Goal: Task Accomplishment & Management: Complete application form

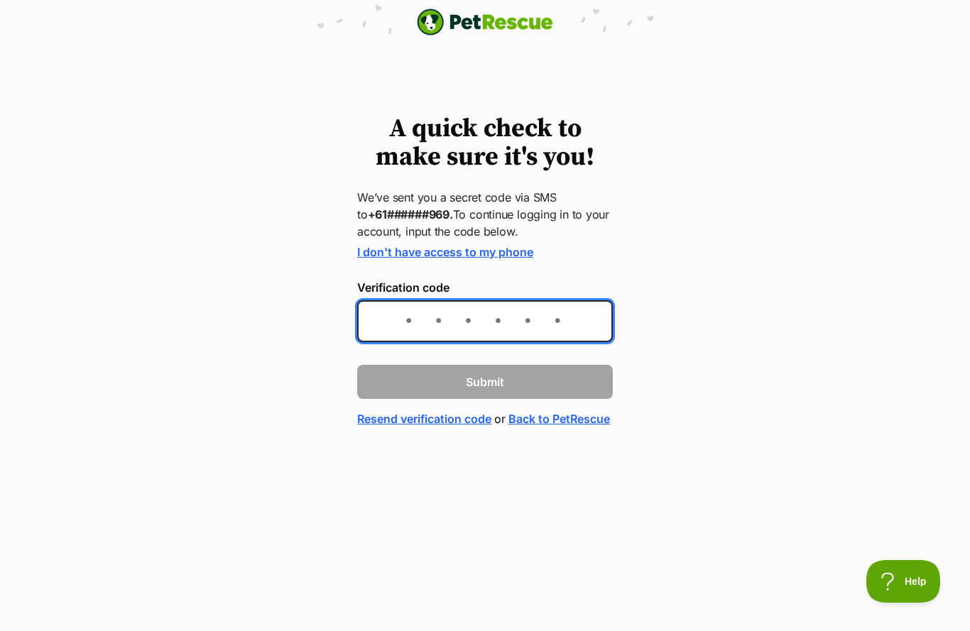
click at [547, 324] on input "Verification code" at bounding box center [485, 321] width 256 height 42
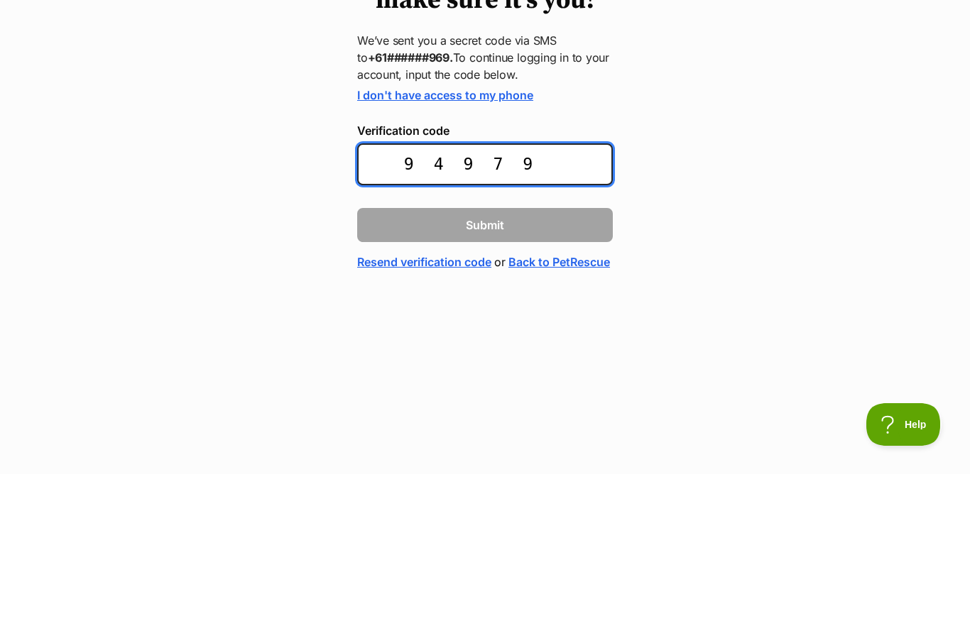
type input "949791"
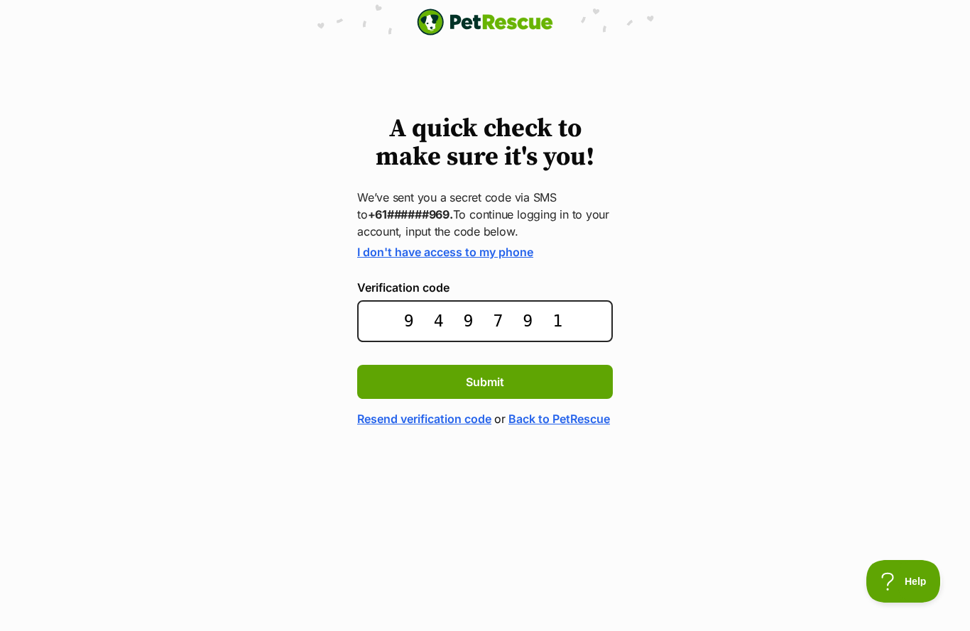
click at [579, 380] on button "Submit" at bounding box center [485, 382] width 256 height 34
click at [571, 392] on button "Submit" at bounding box center [485, 382] width 256 height 34
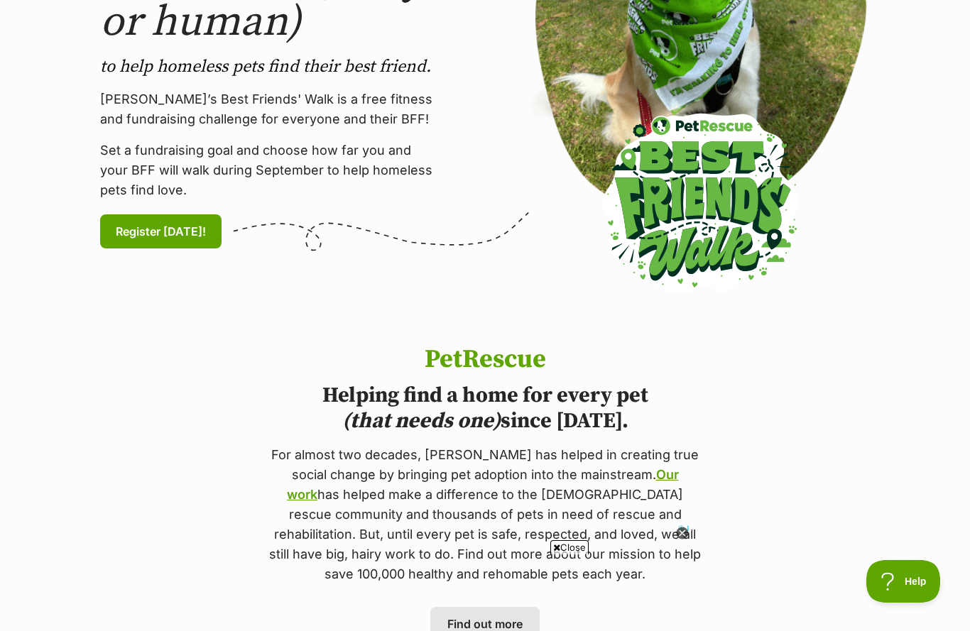
scroll to position [281, 0]
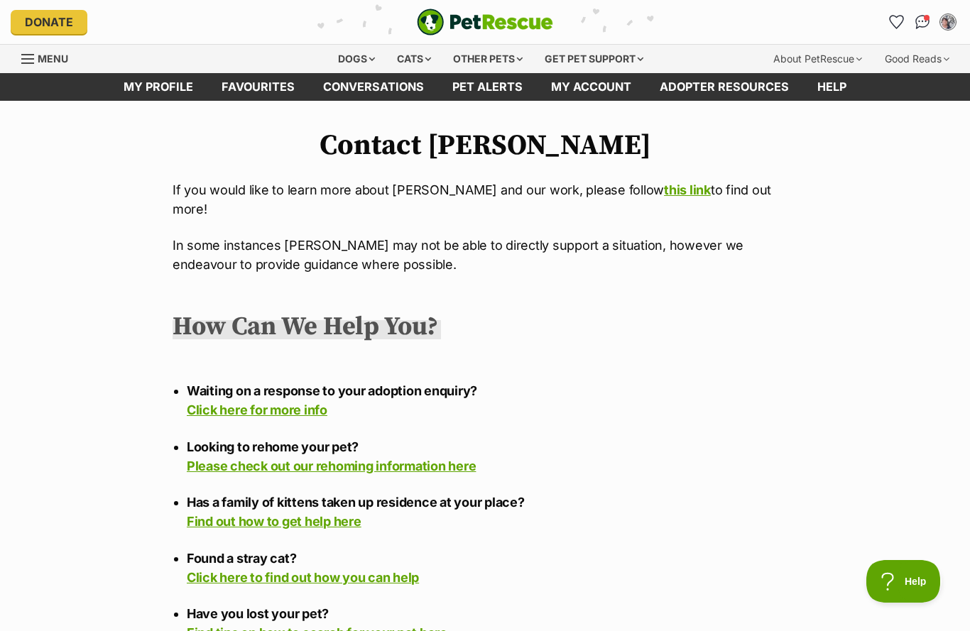
click at [814, 97] on link "Help" at bounding box center [831, 87] width 57 height 28
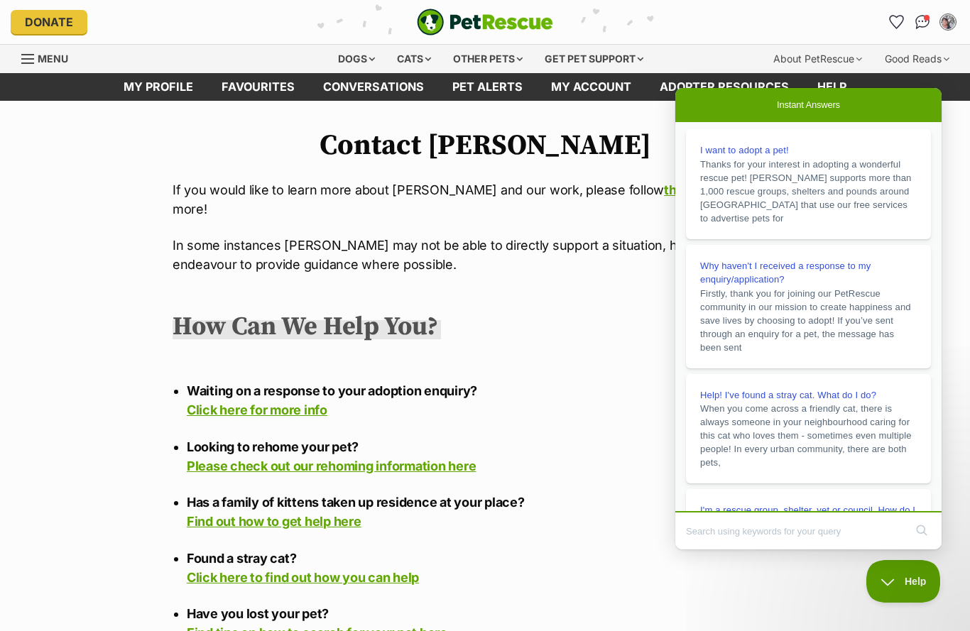
click at [781, 147] on span "I want to adopt a pet!" at bounding box center [744, 150] width 89 height 11
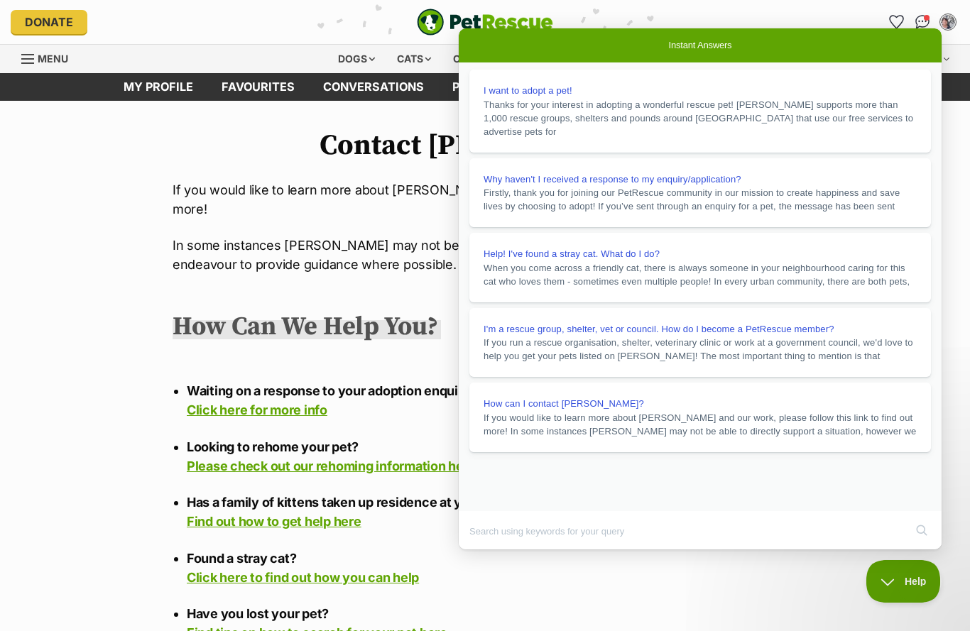
click at [485, 550] on button "Close" at bounding box center [472, 559] width 26 height 18
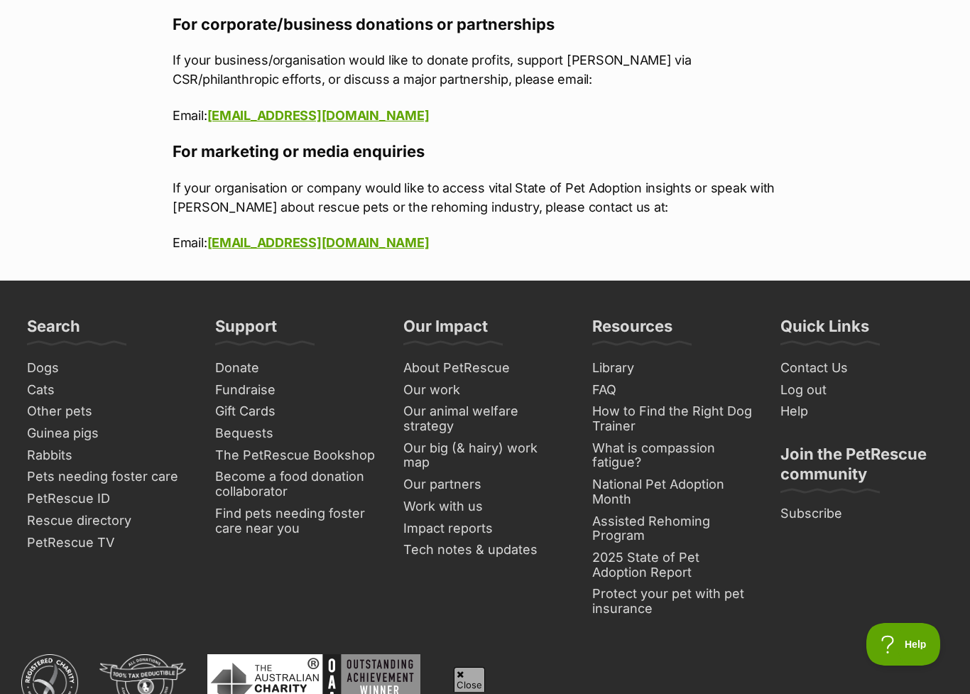
scroll to position [1850, 0]
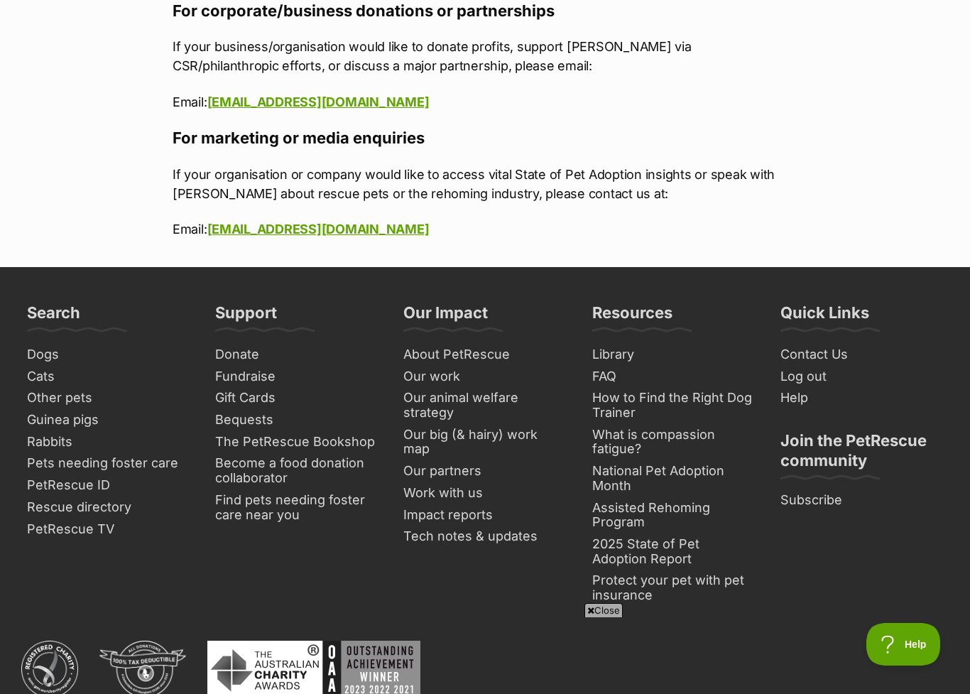
click at [827, 350] on link "Contact Us" at bounding box center [861, 355] width 174 height 22
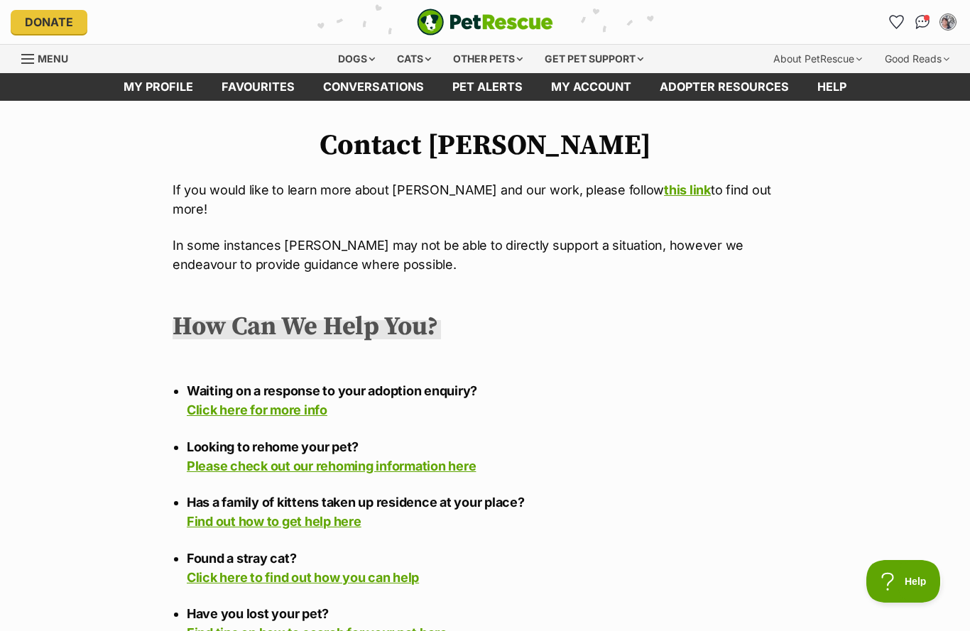
click at [899, 583] on span "Help" at bounding box center [903, 581] width 74 height 10
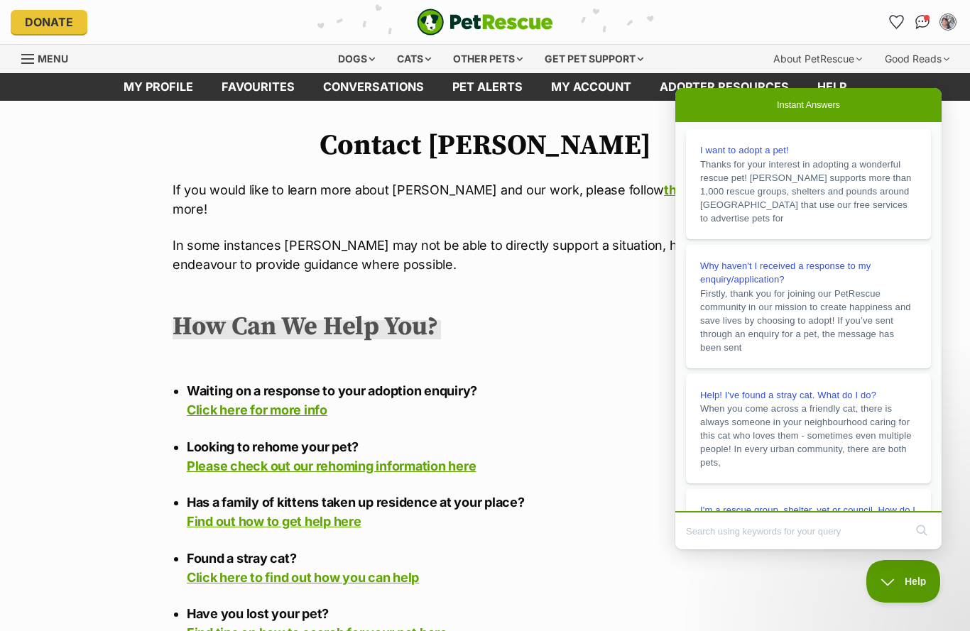
click at [773, 154] on span "I want to adopt a pet!" at bounding box center [744, 150] width 89 height 11
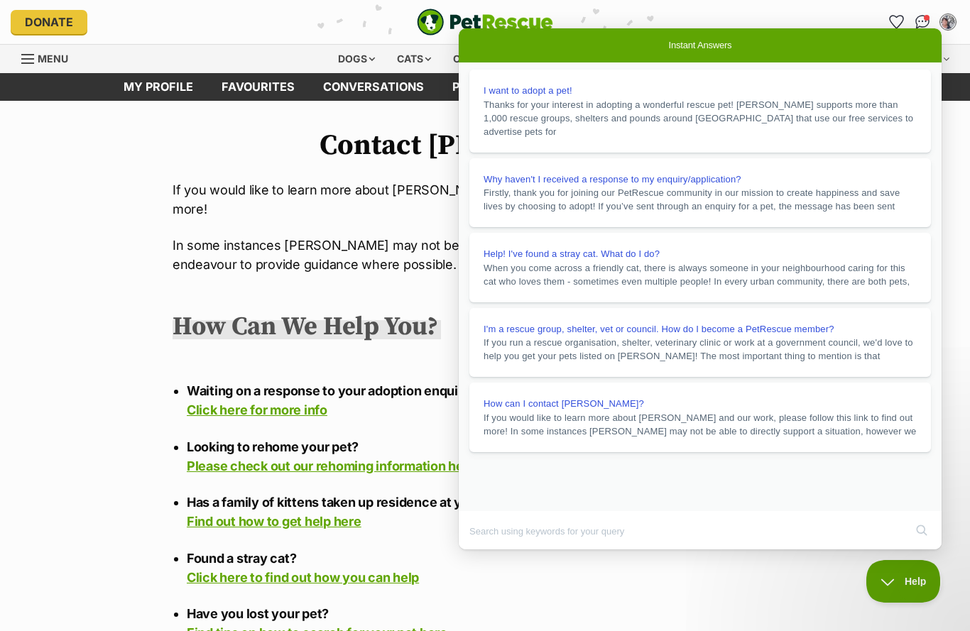
scroll to position [251, 0]
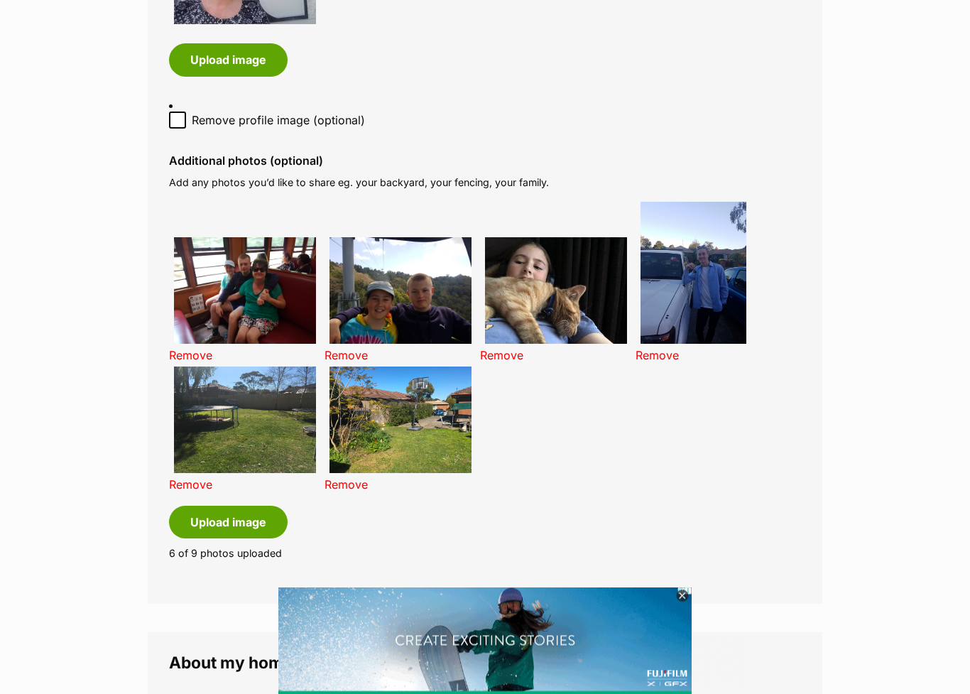
scroll to position [865, 0]
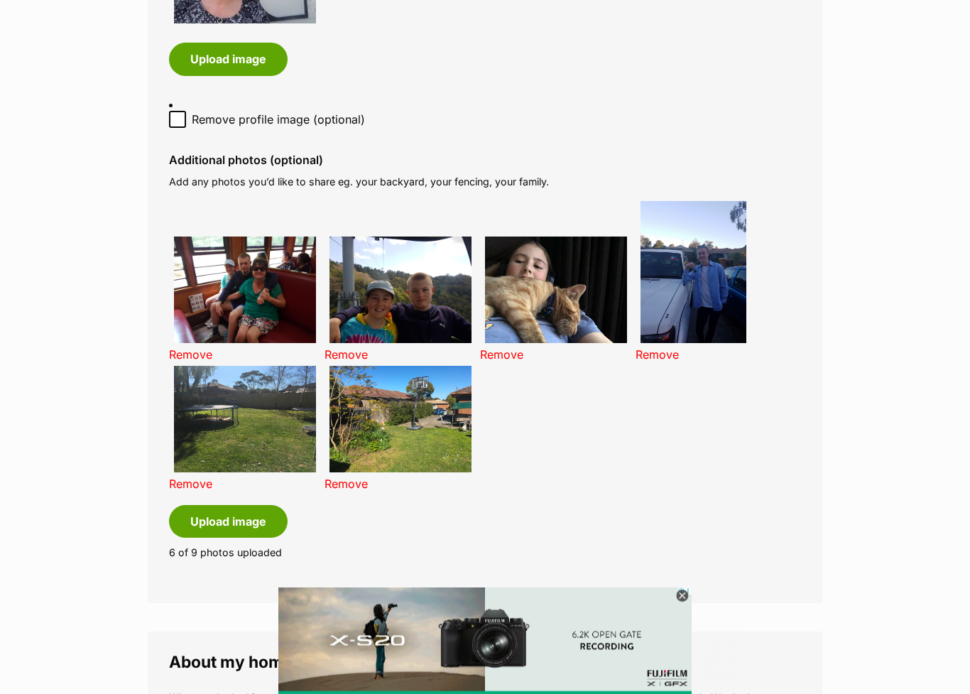
click at [257, 506] on button "Upload image" at bounding box center [228, 521] width 119 height 33
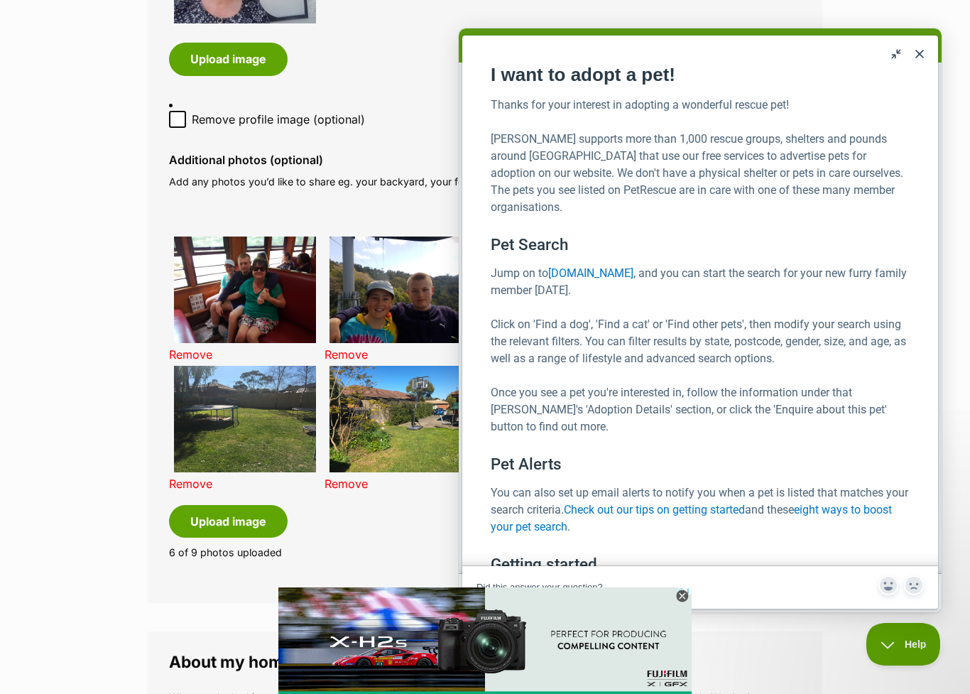
scroll to position [0, 0]
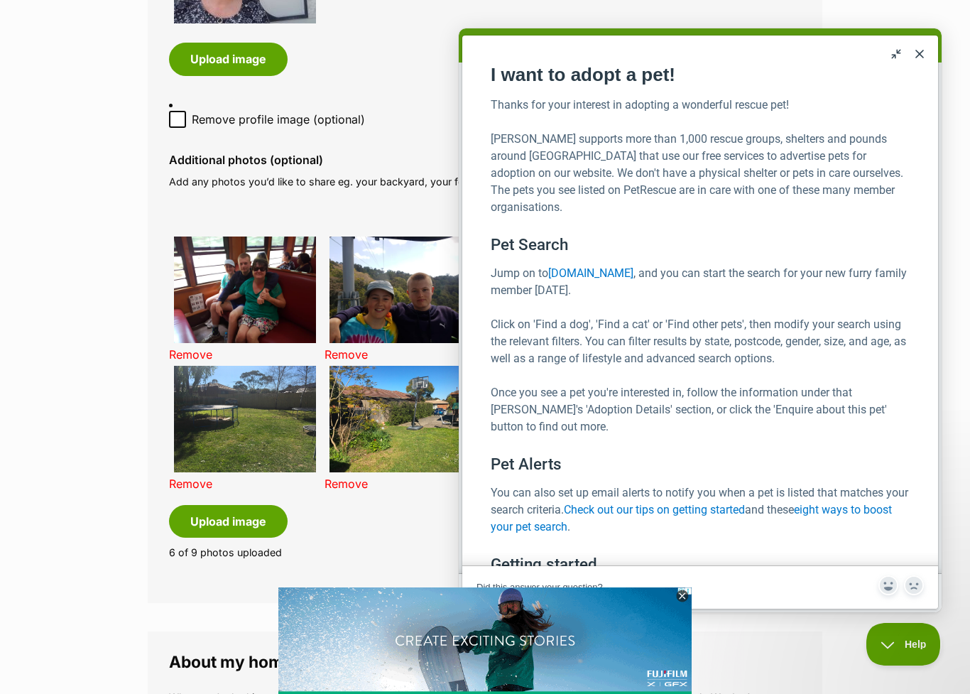
click at [920, 53] on button "Close" at bounding box center [919, 54] width 23 height 23
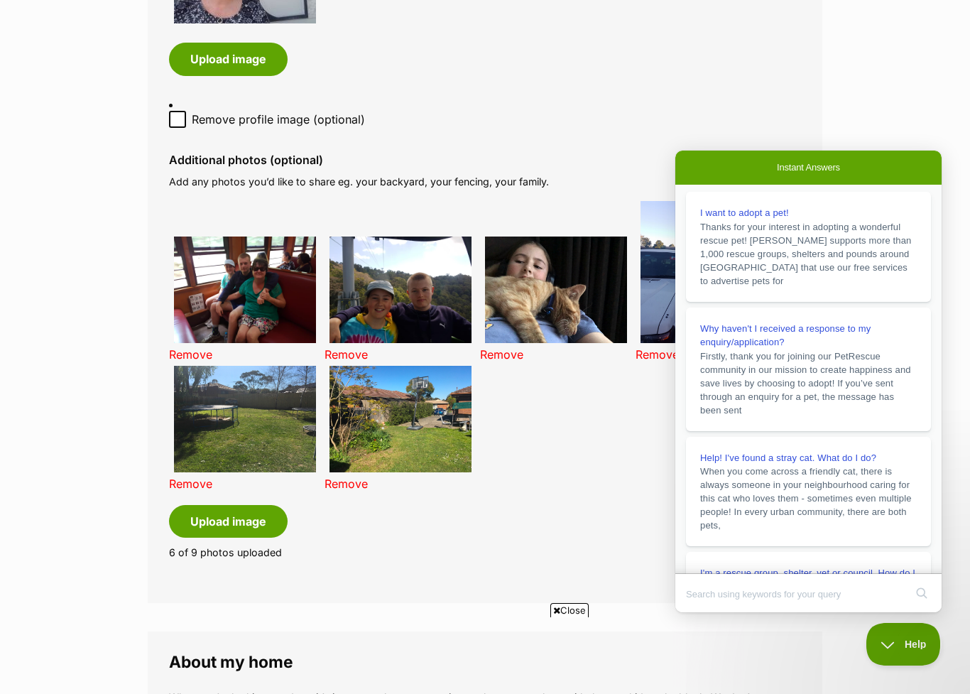
click at [688, 424] on link "Why haven't I received a response to my enquiry/application? Firstly, thank you…" at bounding box center [808, 369] width 245 height 124
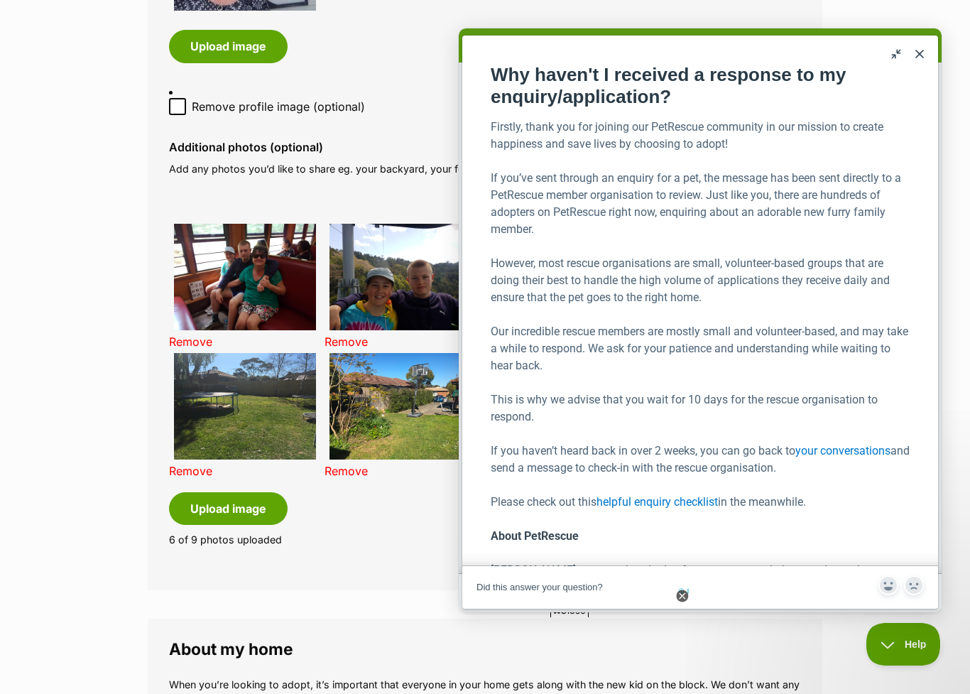
scroll to position [900, 0]
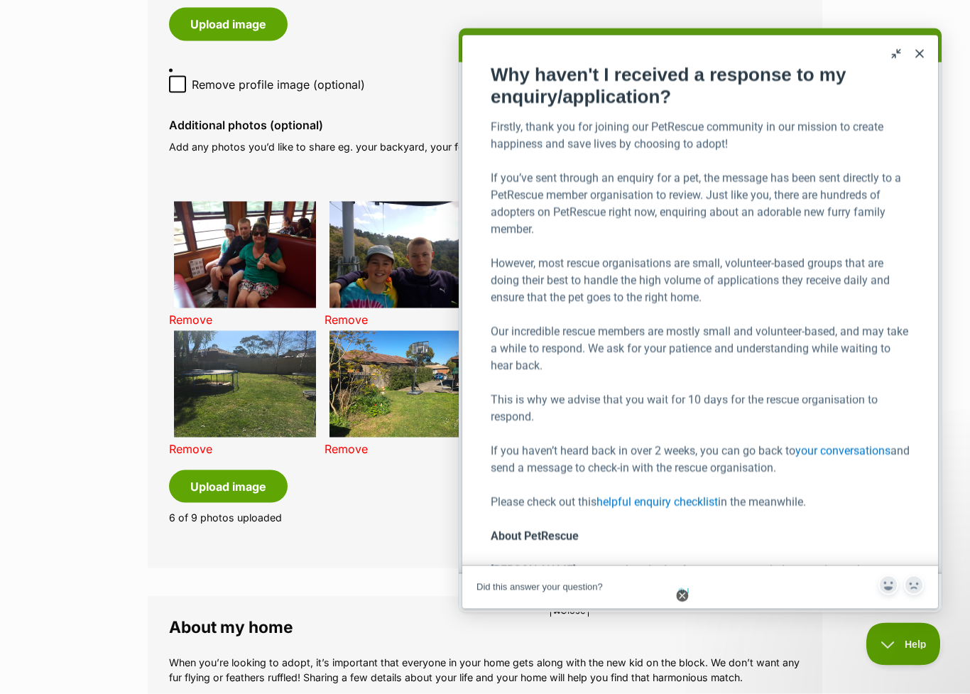
click at [912, 57] on button "Close" at bounding box center [919, 53] width 23 height 23
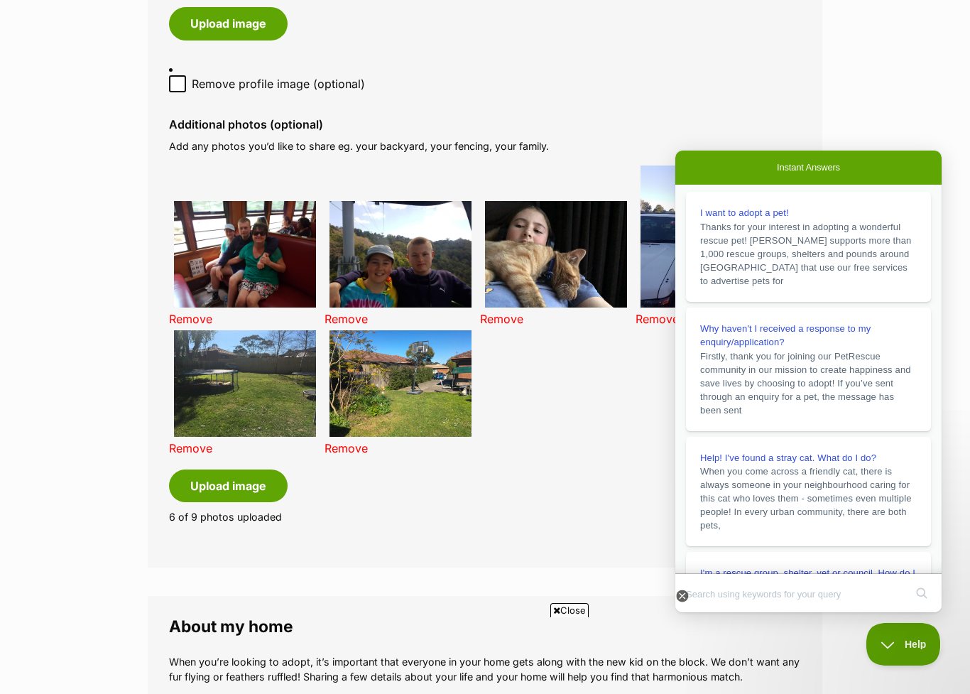
scroll to position [0, 0]
click at [683, 594] on icon at bounding box center [681, 595] width 5 height 5
click at [882, 644] on span "Help" at bounding box center [903, 644] width 74 height 10
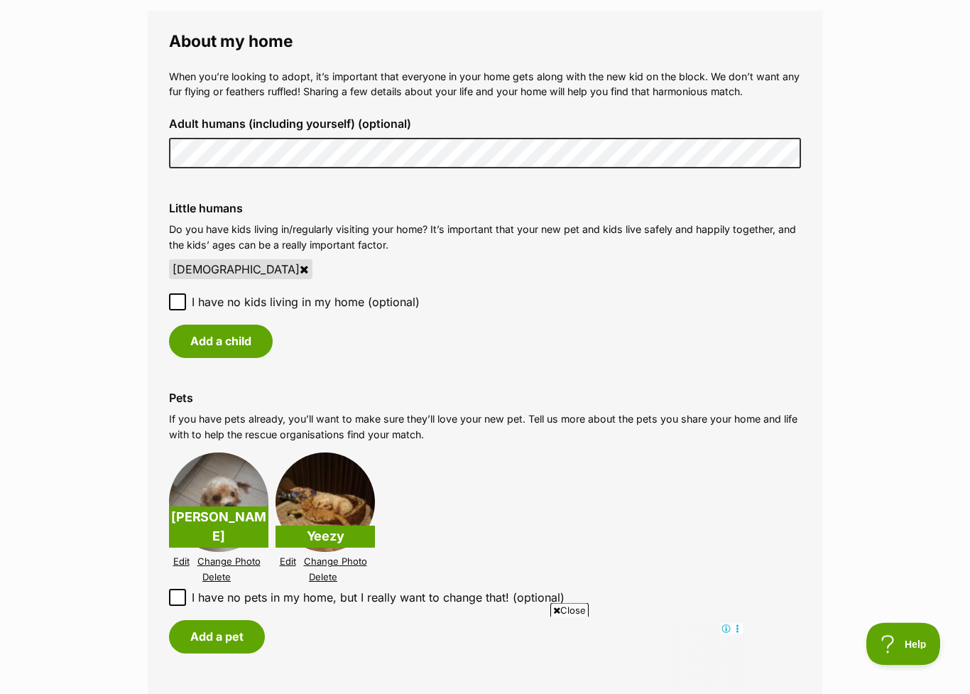
scroll to position [1486, 0]
click at [226, 513] on p "Louie" at bounding box center [218, 526] width 99 height 41
click at [221, 571] on link "Delete" at bounding box center [216, 576] width 28 height 11
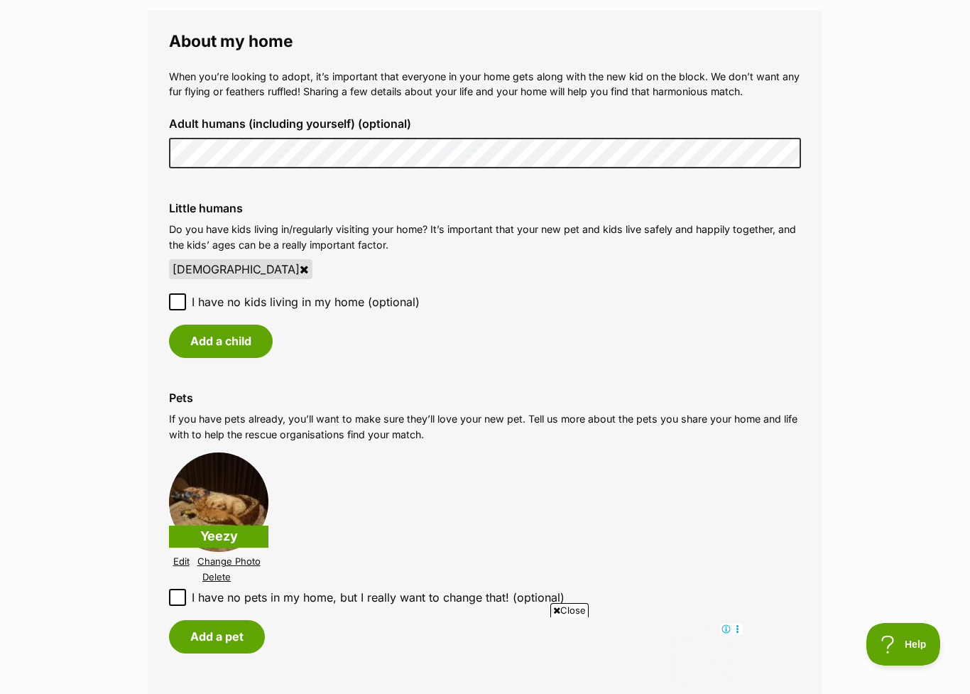
click at [238, 556] on link "Change Photo" at bounding box center [228, 561] width 63 height 11
click at [414, 493] on li "Yeezy Edit Change Photo Delete" at bounding box center [485, 519] width 632 height 140
click at [182, 556] on link "Edit" at bounding box center [181, 561] width 16 height 11
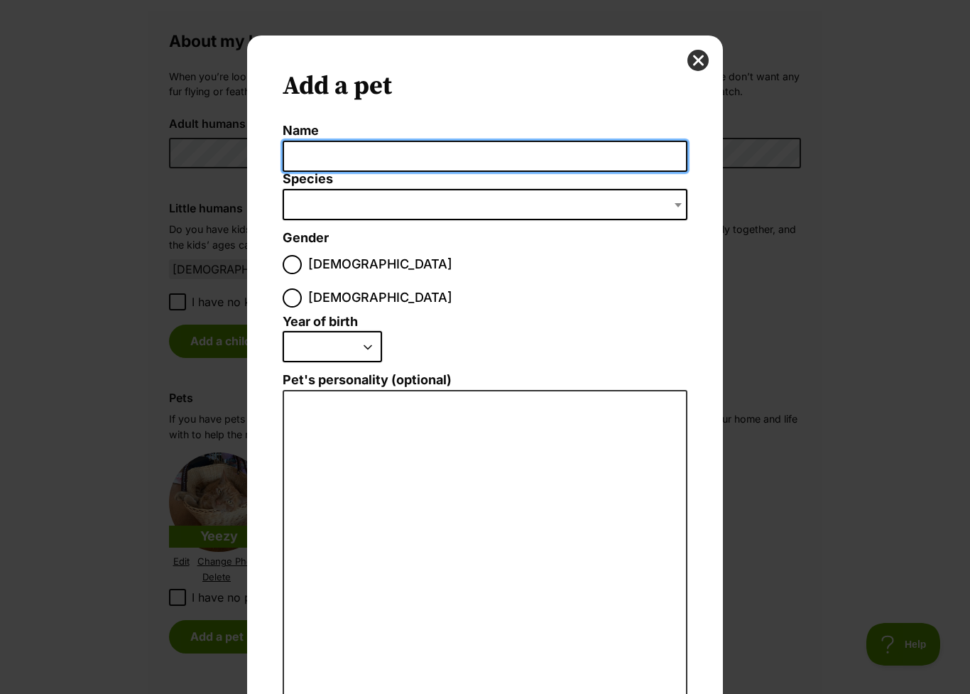
click at [635, 158] on input "Name" at bounding box center [485, 157] width 405 height 32
type input "Sadie"
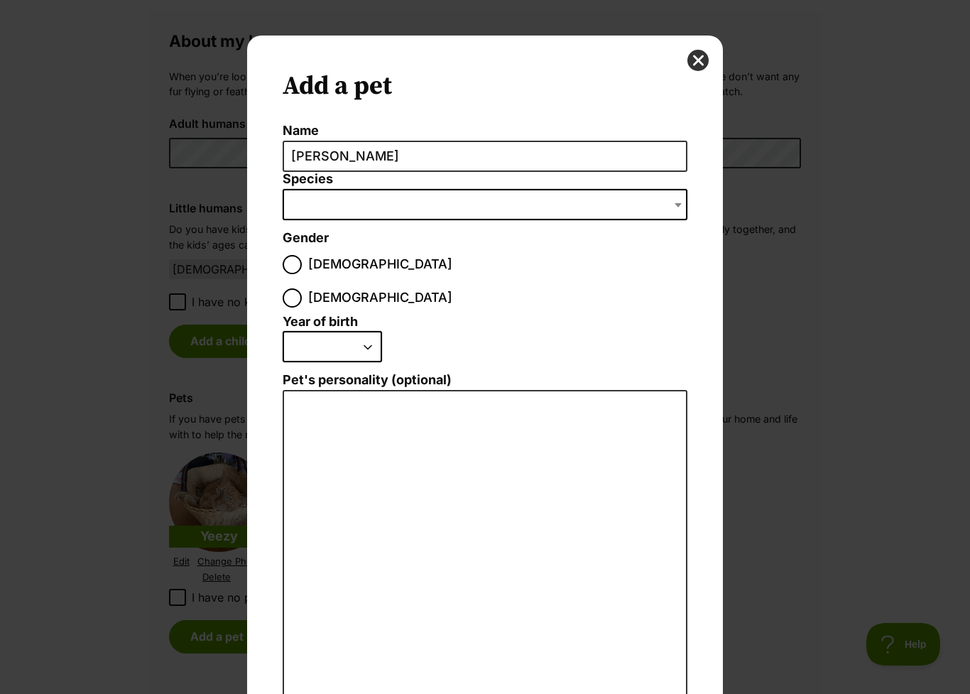
click at [495, 214] on span "Dialog Window - Close (Press escape to close)" at bounding box center [485, 204] width 405 height 31
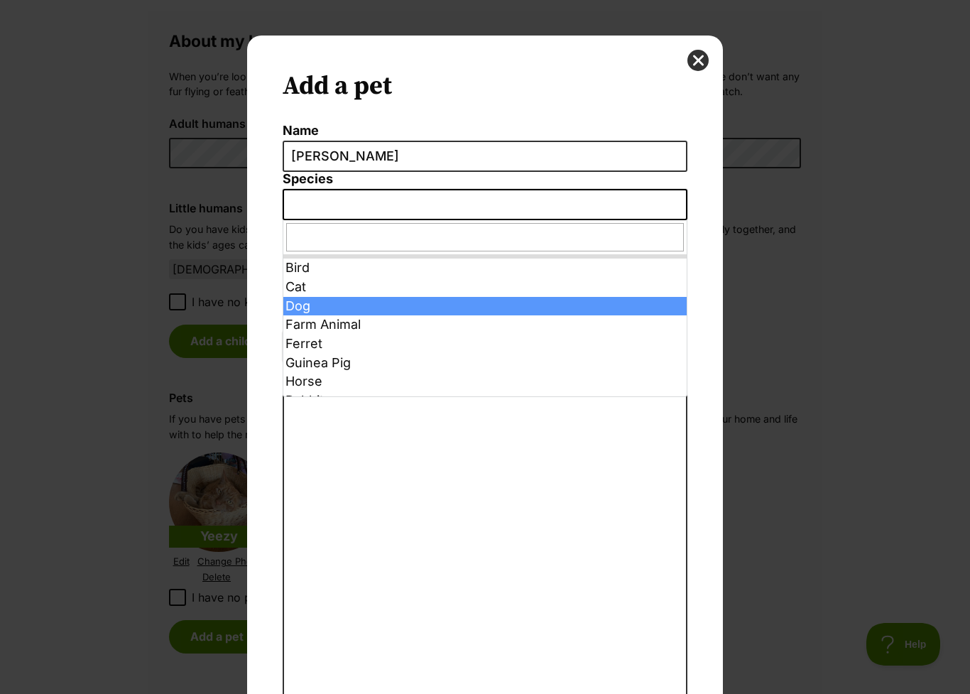
select select "1"
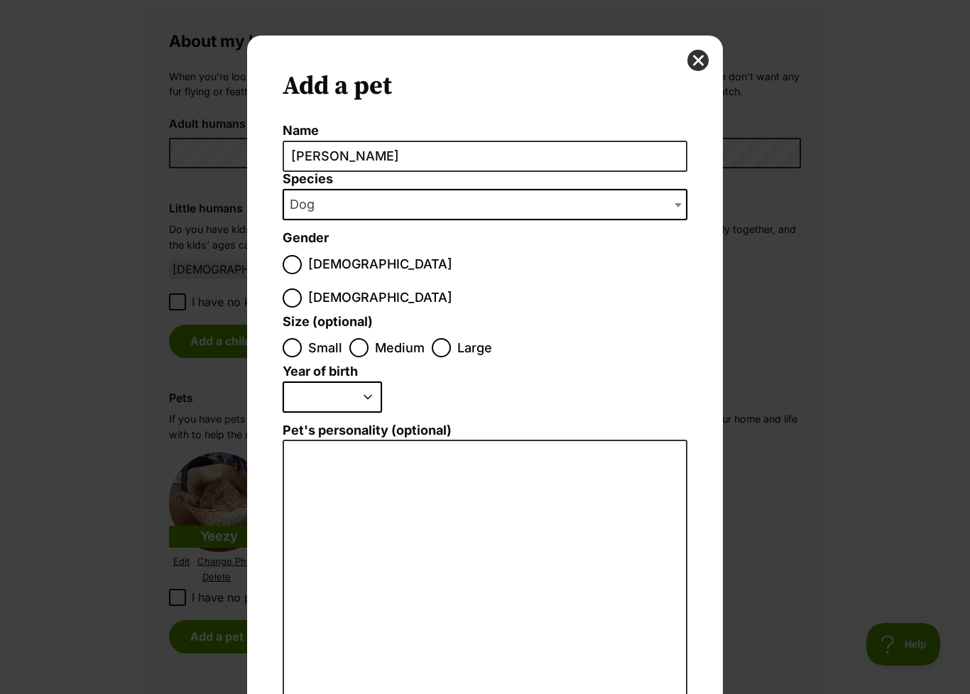
click at [302, 288] on input "Female" at bounding box center [292, 297] width 19 height 19
radio input "true"
click at [358, 338] on input "Medium" at bounding box center [358, 347] width 19 height 19
radio input "true"
click at [366, 381] on select "2025 2024 2023 2022 2021 2020 2019 2018 2017 2016 2015 2014 2013 2012 2011 2010…" at bounding box center [332, 396] width 99 height 31
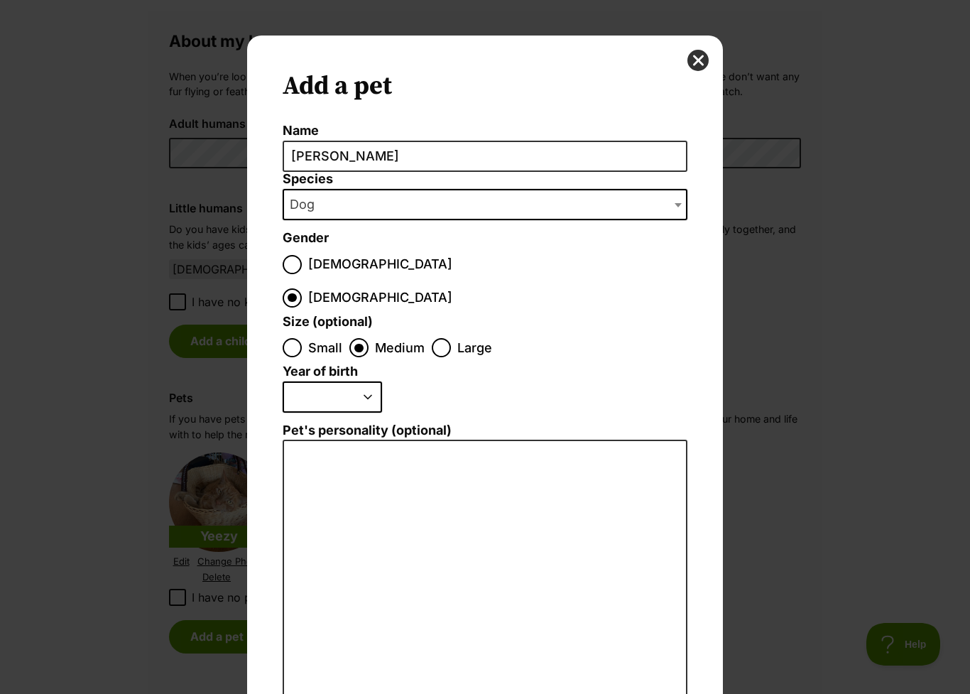
select select "2019"
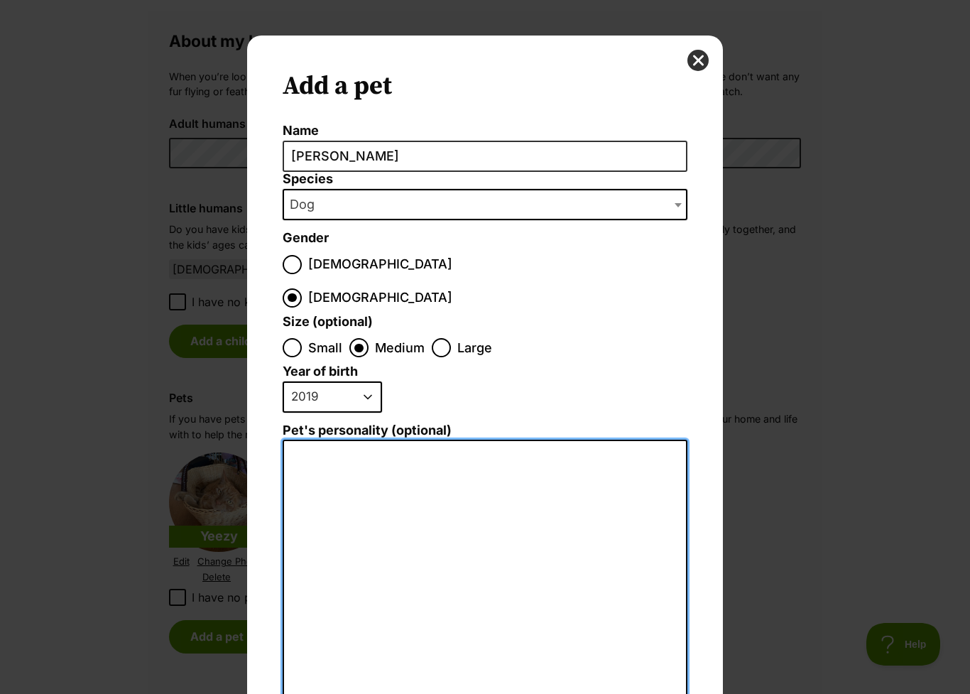
click at [451, 480] on textarea "Pet's personality (optional)" at bounding box center [485, 594] width 405 height 311
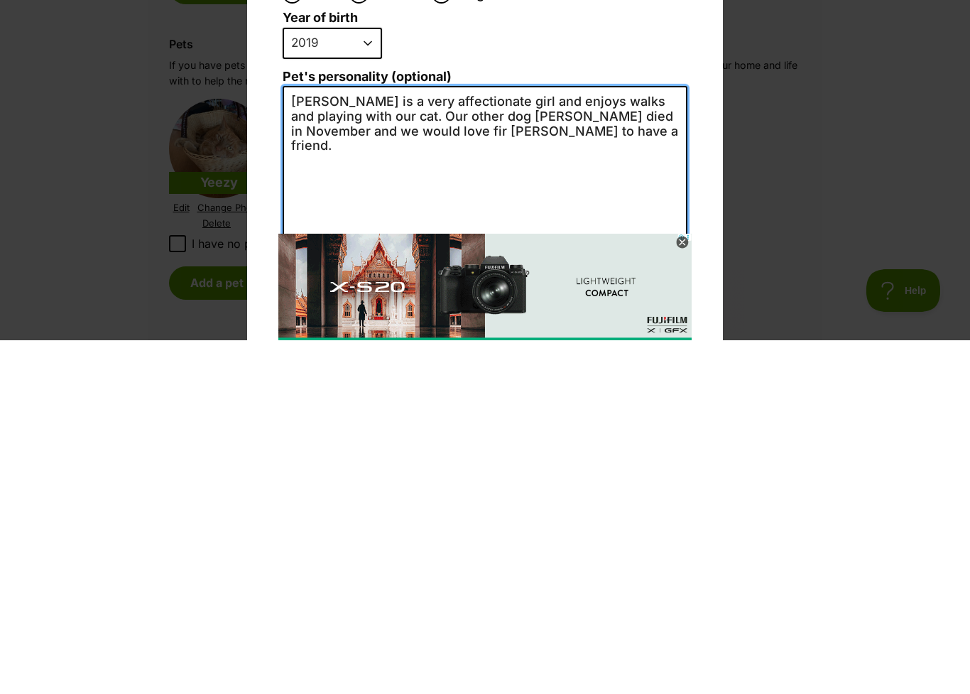
click at [371, 439] on textarea "Sadie is a very affectionate girl and enjoys walks and playing with our cat. Ou…" at bounding box center [485, 594] width 405 height 311
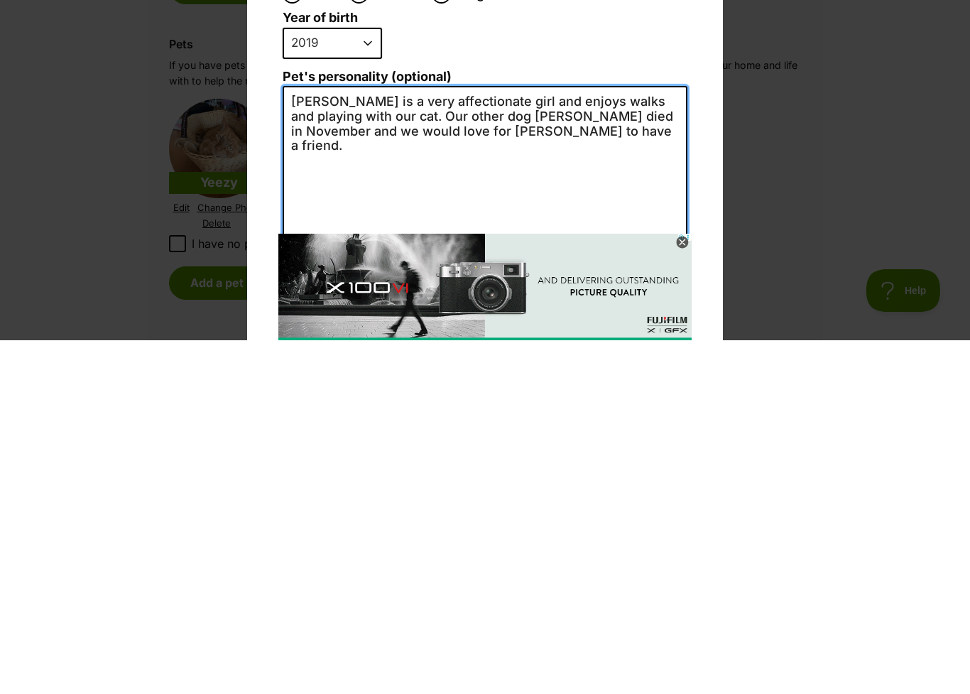
click at [549, 439] on textarea "Sadie is a very affectionate girl and enjoys walks and playing with our cat. Ou…" at bounding box center [485, 594] width 405 height 311
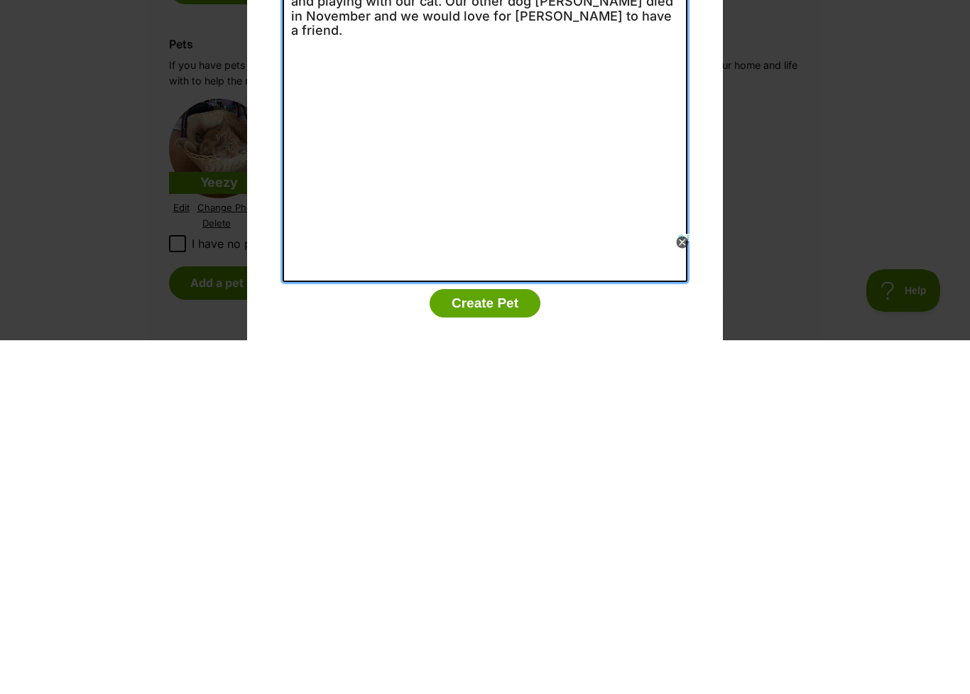
scroll to position [114, 0]
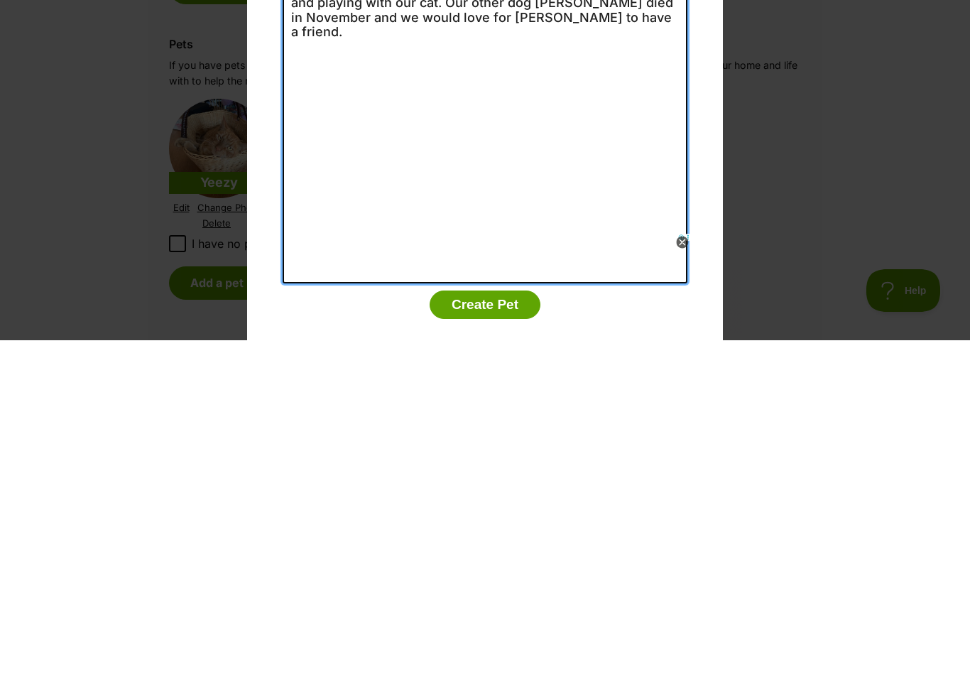
type textarea "Sadie is a very affectionate girl and enjoys walks and playing with our cat. Ou…"
